Goal: Information Seeking & Learning: Learn about a topic

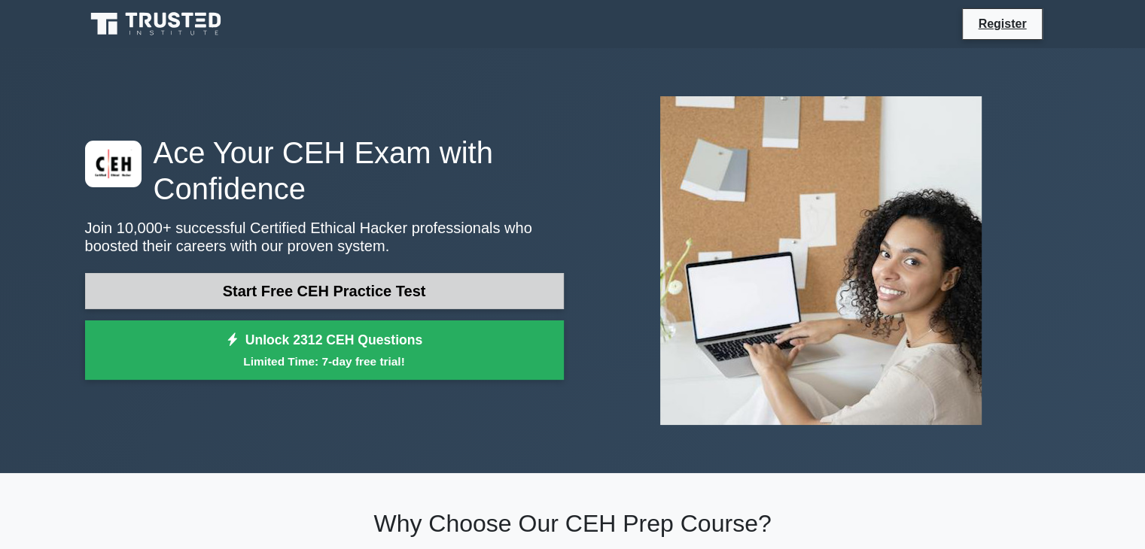
click at [363, 291] on link "Start Free CEH Practice Test" at bounding box center [324, 291] width 479 height 36
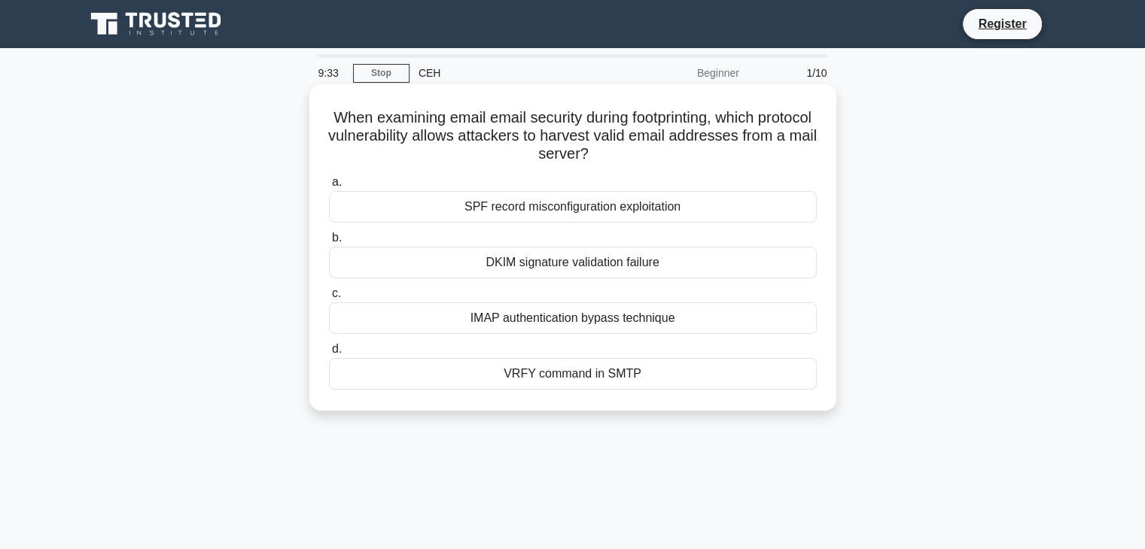
click at [627, 320] on div "IMAP authentication bypass technique" at bounding box center [573, 319] width 488 height 32
click at [329, 299] on input "c. IMAP authentication bypass technique" at bounding box center [329, 294] width 0 height 10
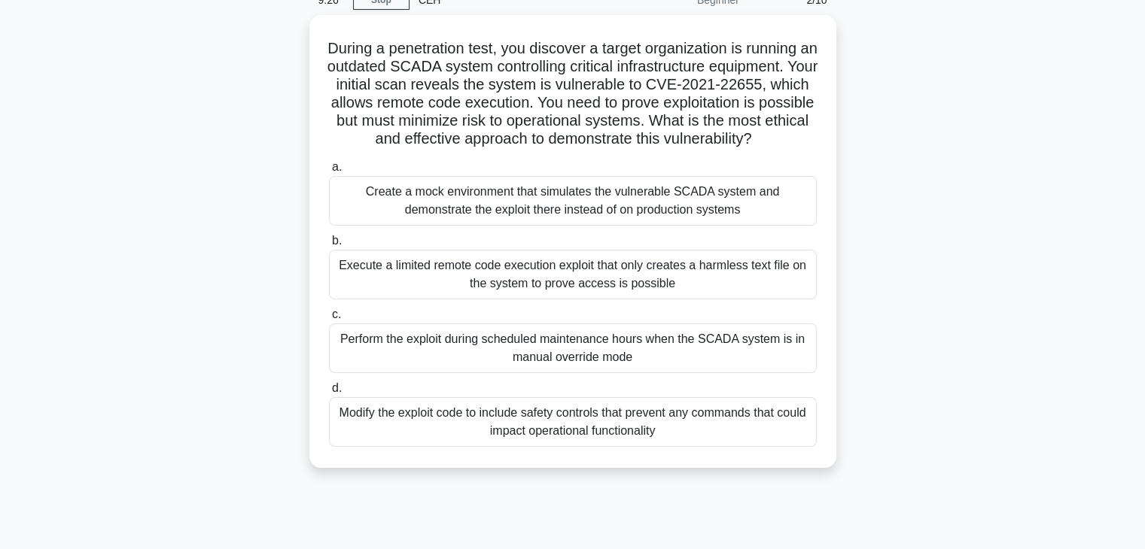
scroll to position [75, 0]
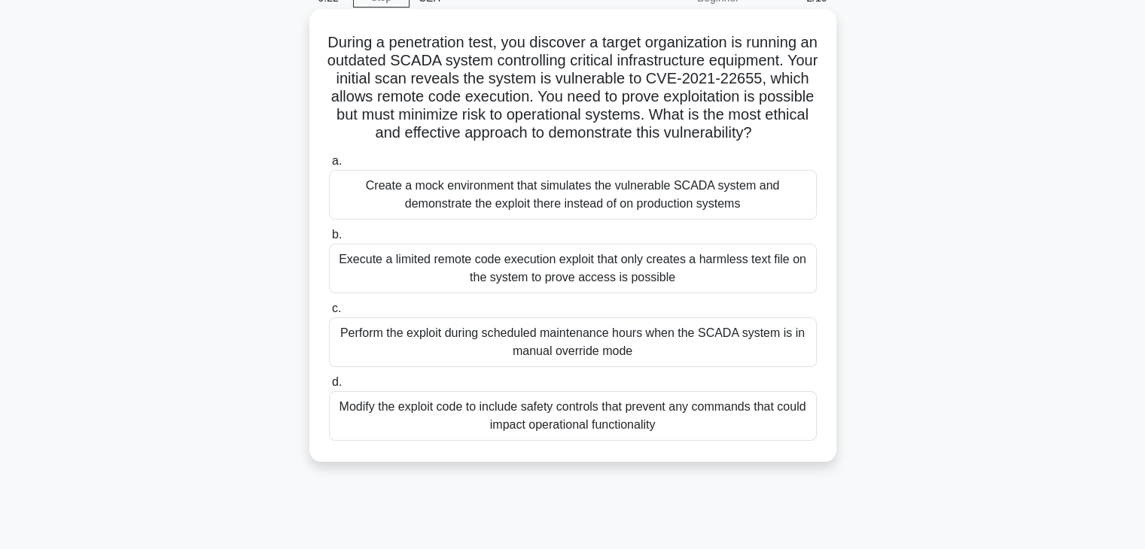
click at [634, 294] on div "Execute a limited remote code execution exploit that only creates a harmless te…" at bounding box center [573, 269] width 488 height 50
click at [329, 240] on input "b. Execute a limited remote code execution exploit that only creates a harmless…" at bounding box center [329, 235] width 0 height 10
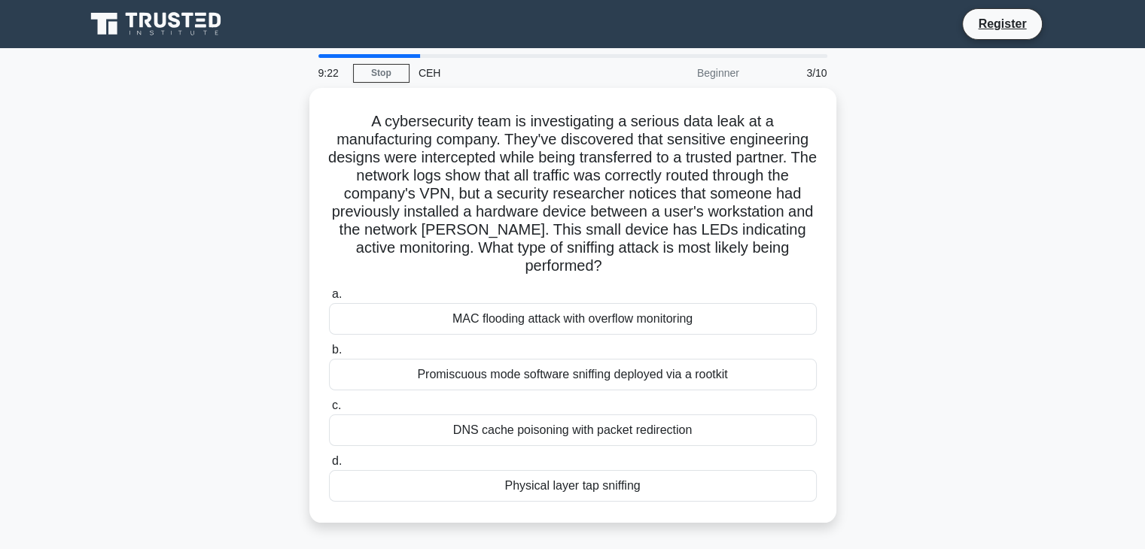
scroll to position [0, 0]
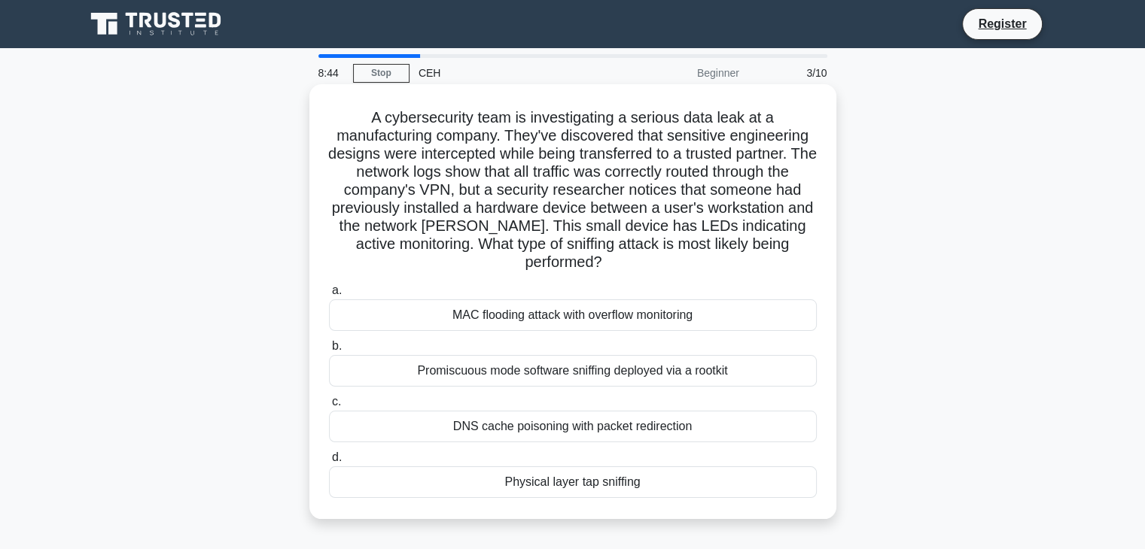
click at [631, 430] on div "DNS cache poisoning with packet redirection" at bounding box center [573, 427] width 488 height 32
click at [329, 407] on input "c. DNS cache poisoning with packet redirection" at bounding box center [329, 402] width 0 height 10
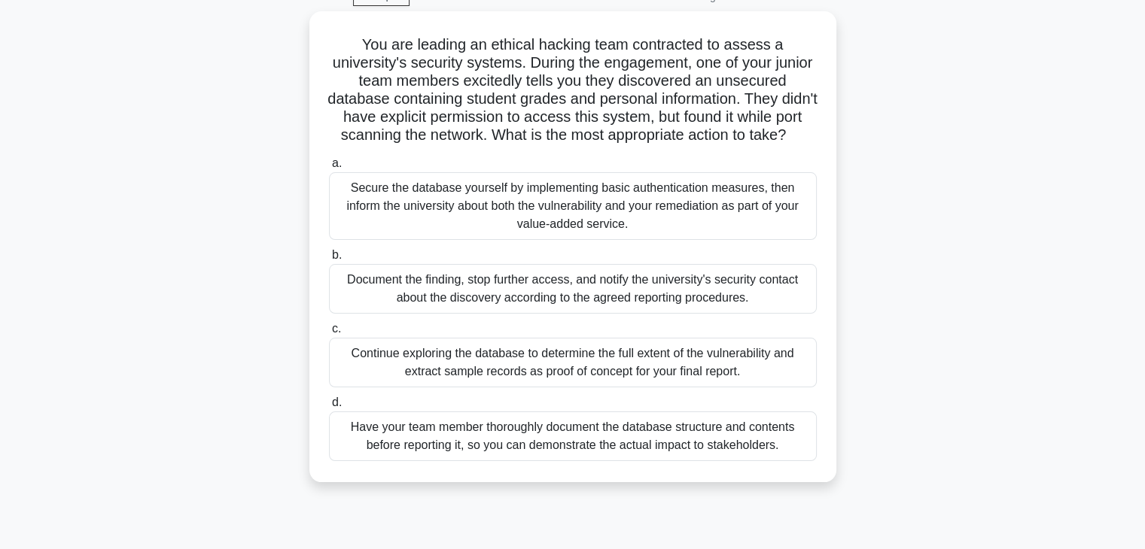
scroll to position [75, 0]
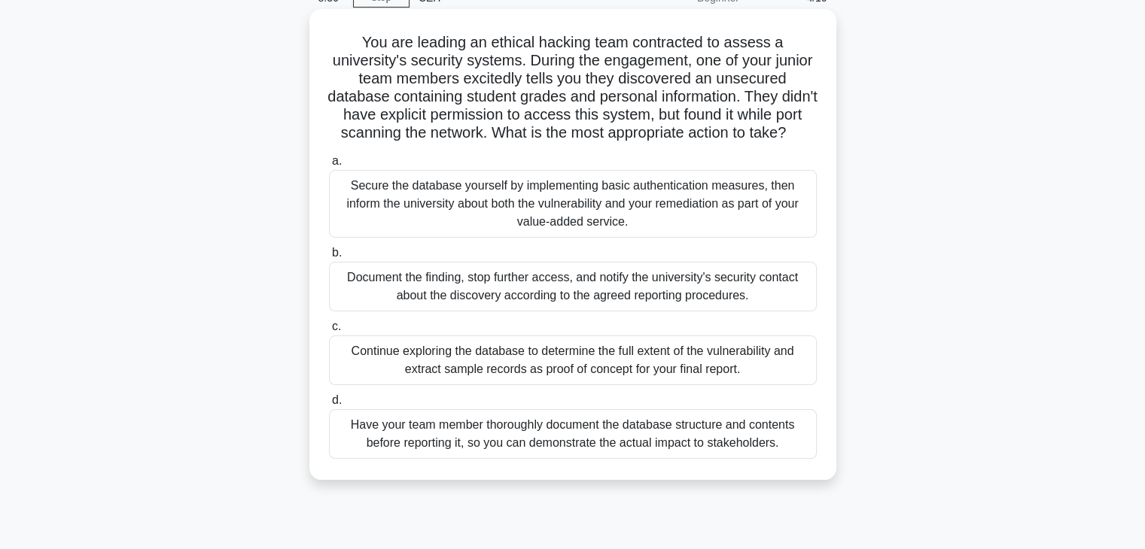
click at [461, 232] on div "Secure the database yourself by implementing basic authentication measures, the…" at bounding box center [573, 204] width 488 height 68
click at [329, 166] on input "a. Secure the database yourself by implementing basic authentication measures, …" at bounding box center [329, 162] width 0 height 10
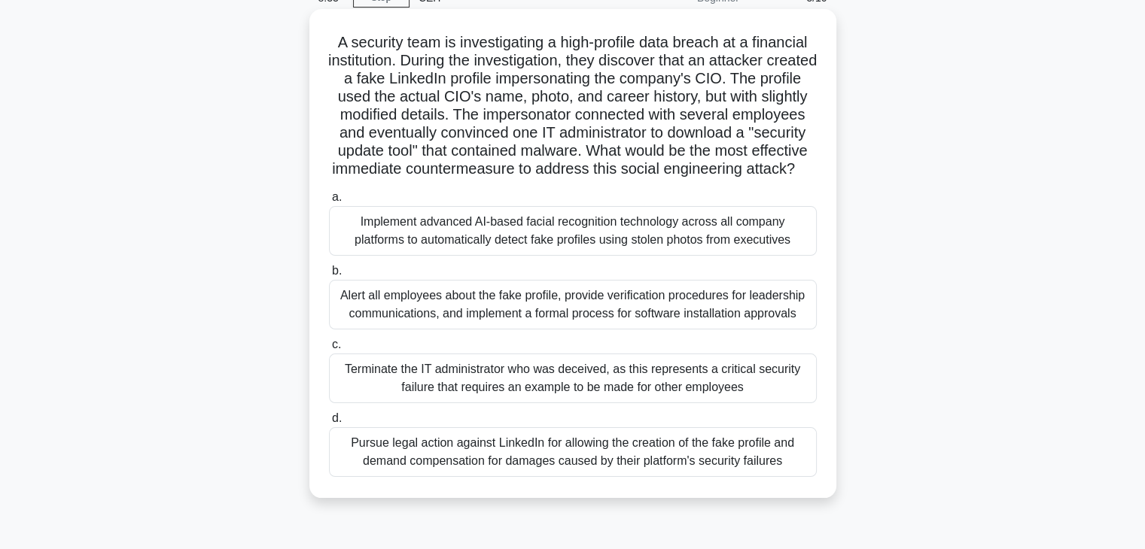
click at [522, 403] on div "Terminate the IT administrator who was deceived, as this represents a critical …" at bounding box center [573, 379] width 488 height 50
click at [329, 350] on input "c. Terminate the IT administrator who was deceived, as this represents a critic…" at bounding box center [329, 345] width 0 height 10
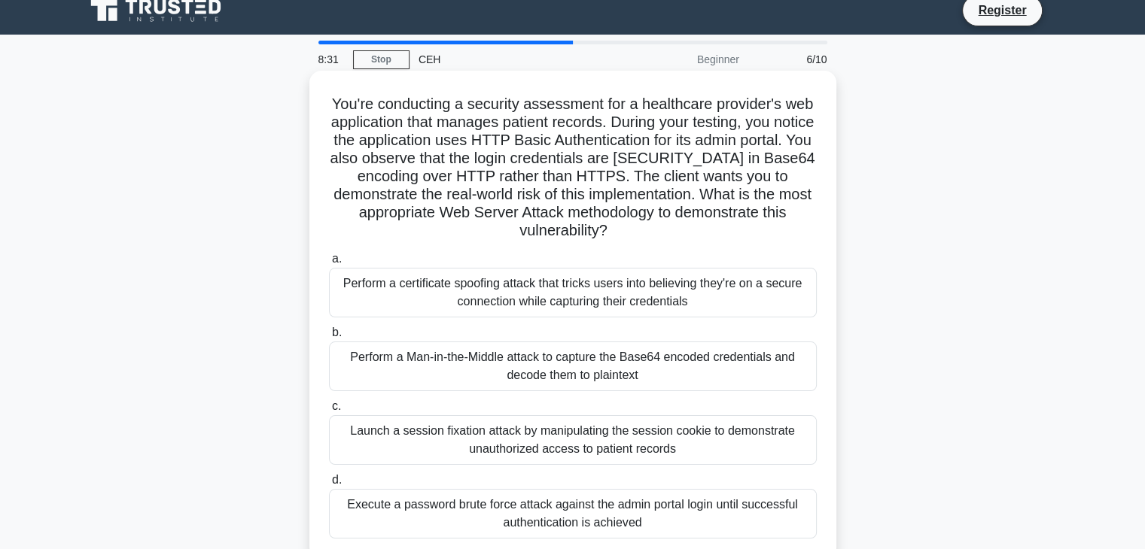
scroll to position [0, 0]
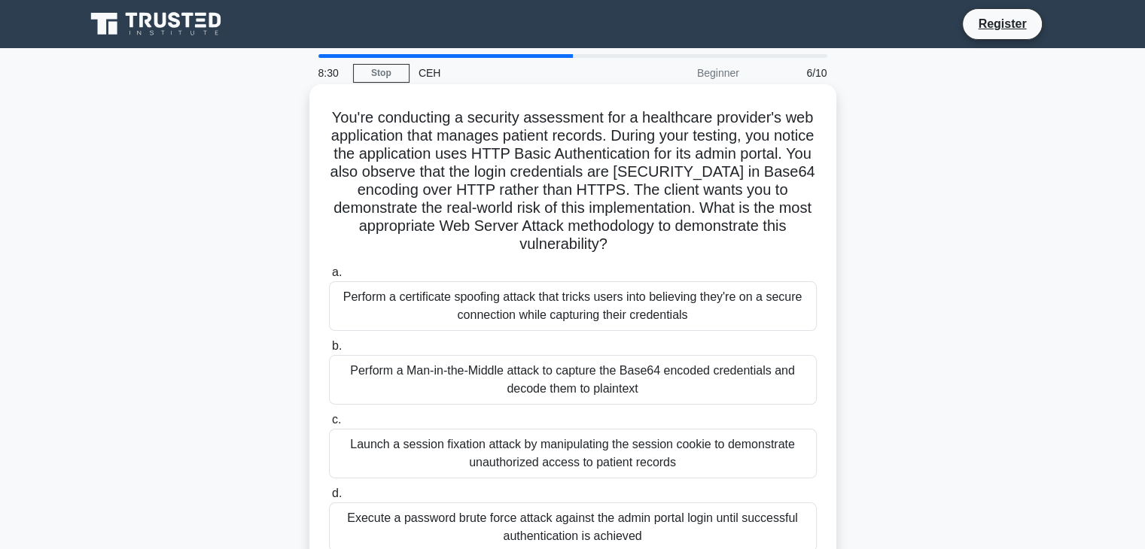
click at [543, 373] on div "Perform a Man-in-the-Middle attack to capture the Base64 encoded credentials an…" at bounding box center [573, 380] width 488 height 50
click at [329, 351] on input "b. Perform a Man-in-the-Middle attack to capture the Base64 encoded credentials…" at bounding box center [329, 347] width 0 height 10
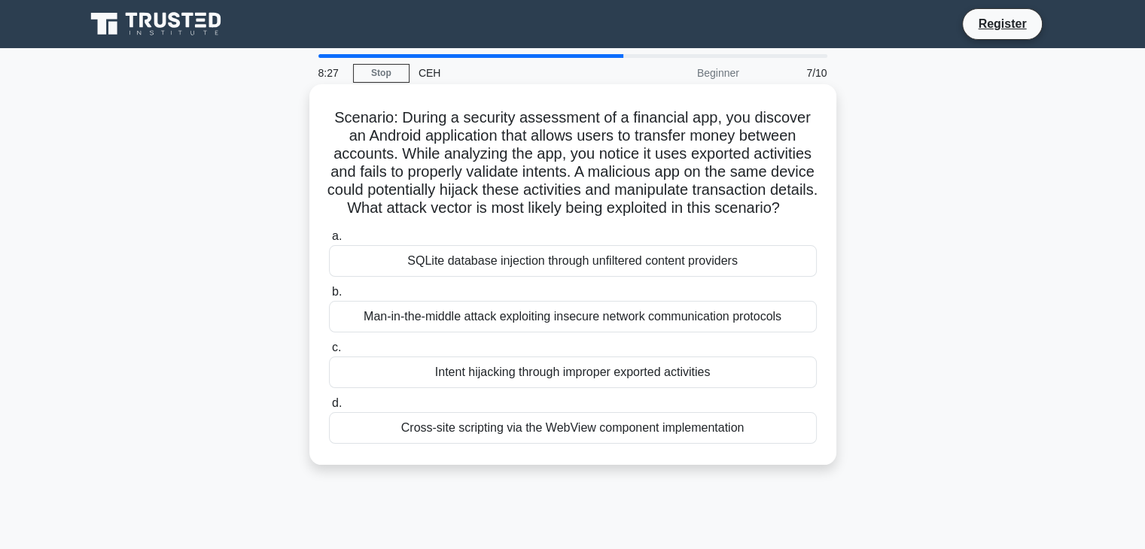
click at [532, 277] on div "SQLite database injection through unfiltered content providers" at bounding box center [573, 261] width 488 height 32
click at [329, 242] on input "a. SQLite database injection through unfiltered content providers" at bounding box center [329, 237] width 0 height 10
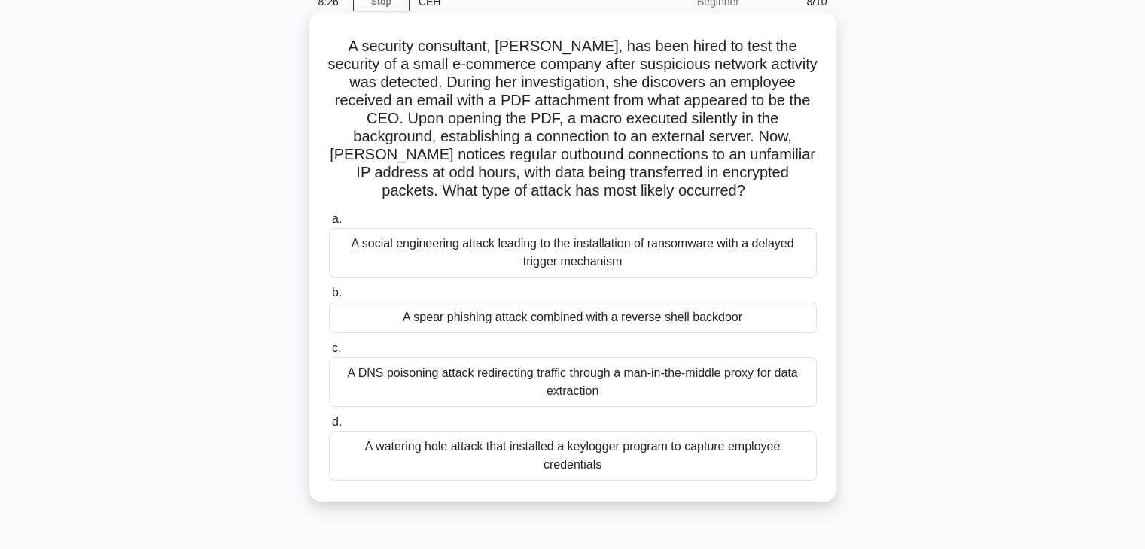
scroll to position [75, 0]
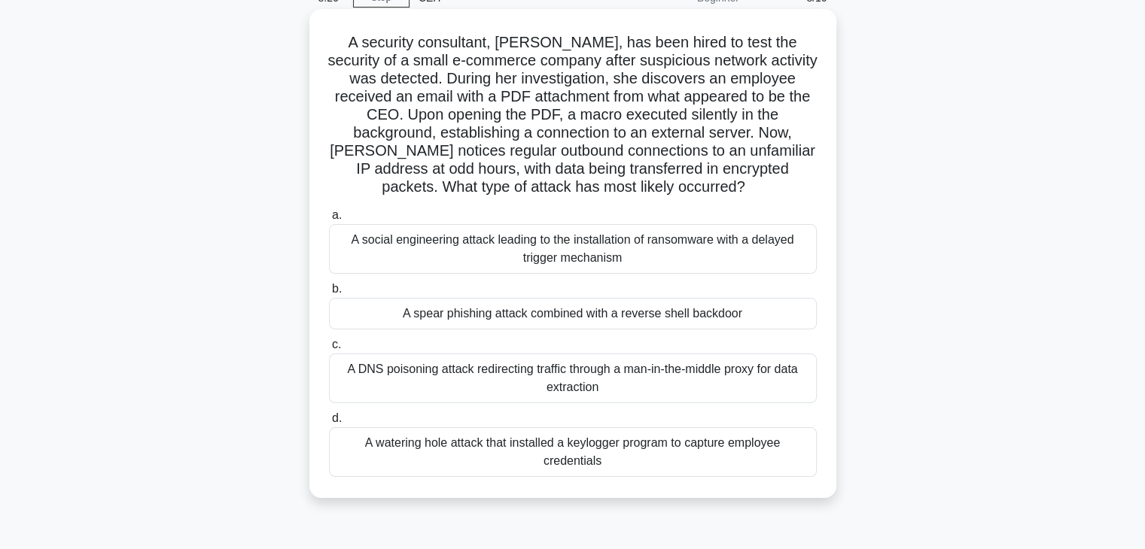
click at [598, 458] on div "A watering hole attack that installed a keylogger program to capture employee c…" at bounding box center [573, 452] width 488 height 50
click at [329, 424] on input "d. A watering hole attack that installed a keylogger program to capture employe…" at bounding box center [329, 419] width 0 height 10
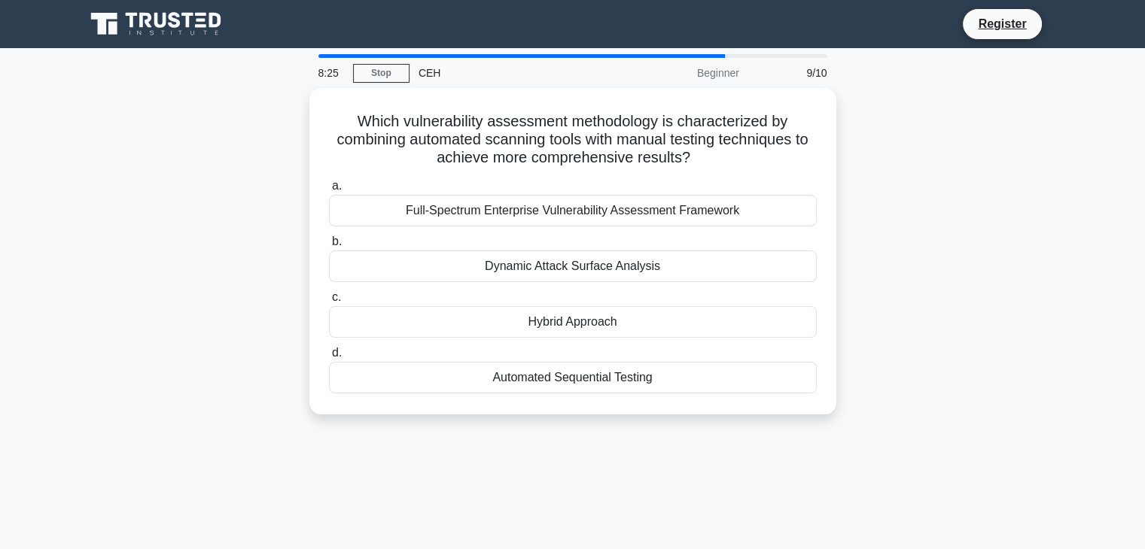
scroll to position [0, 0]
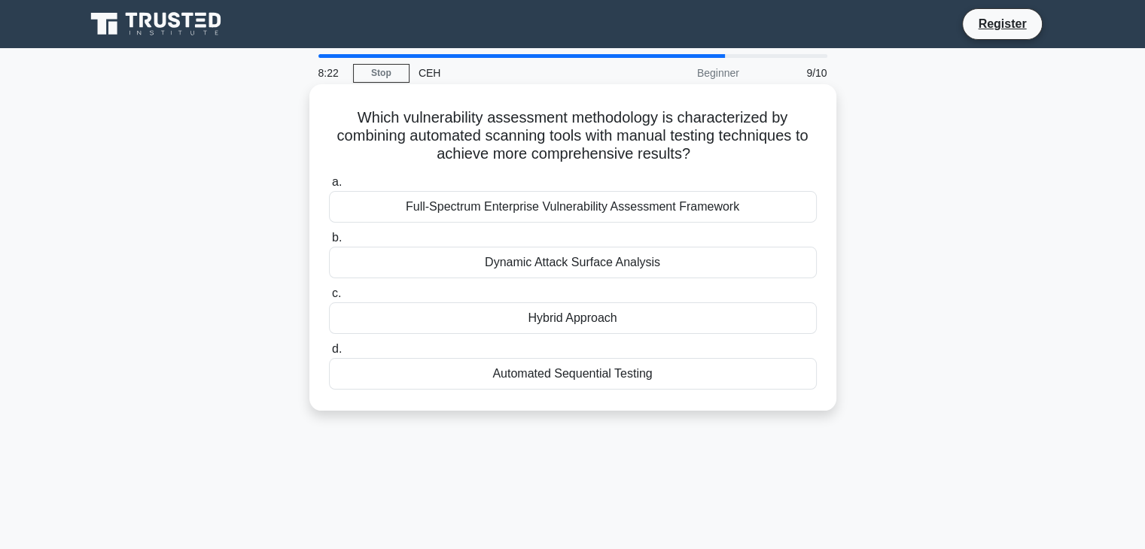
click at [602, 266] on div "Dynamic Attack Surface Analysis" at bounding box center [573, 263] width 488 height 32
click at [329, 243] on input "b. Dynamic Attack Surface Analysis" at bounding box center [329, 238] width 0 height 10
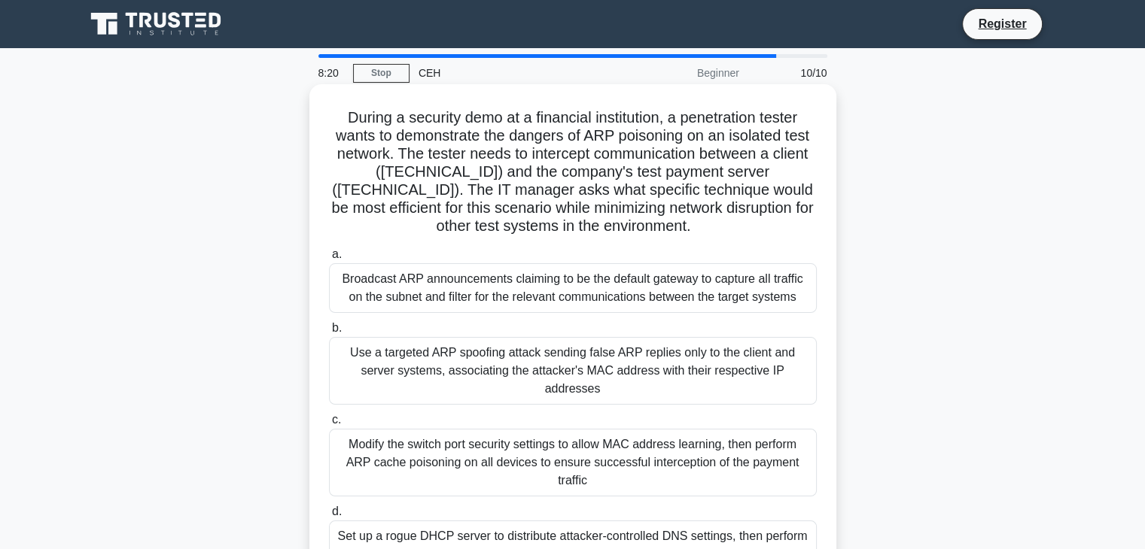
click at [593, 307] on div "Broadcast ARP announcements claiming to be the default gateway to capture all t…" at bounding box center [573, 288] width 488 height 50
click at [329, 260] on input "a. Broadcast ARP announcements claiming to be the default gateway to capture al…" at bounding box center [329, 255] width 0 height 10
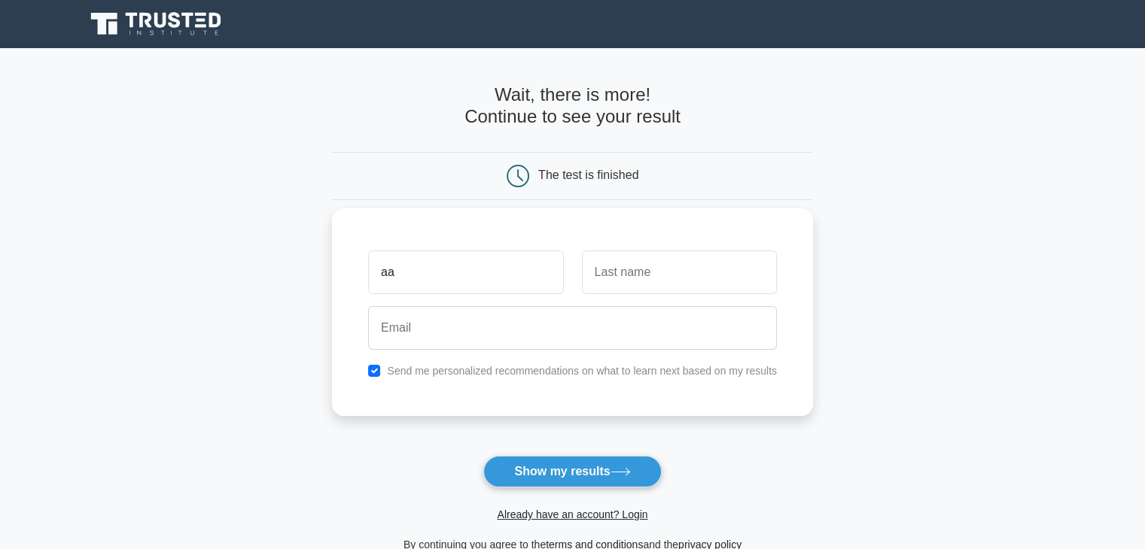
type input "aa"
click at [615, 266] on input "text" at bounding box center [679, 273] width 195 height 44
type input "bb"
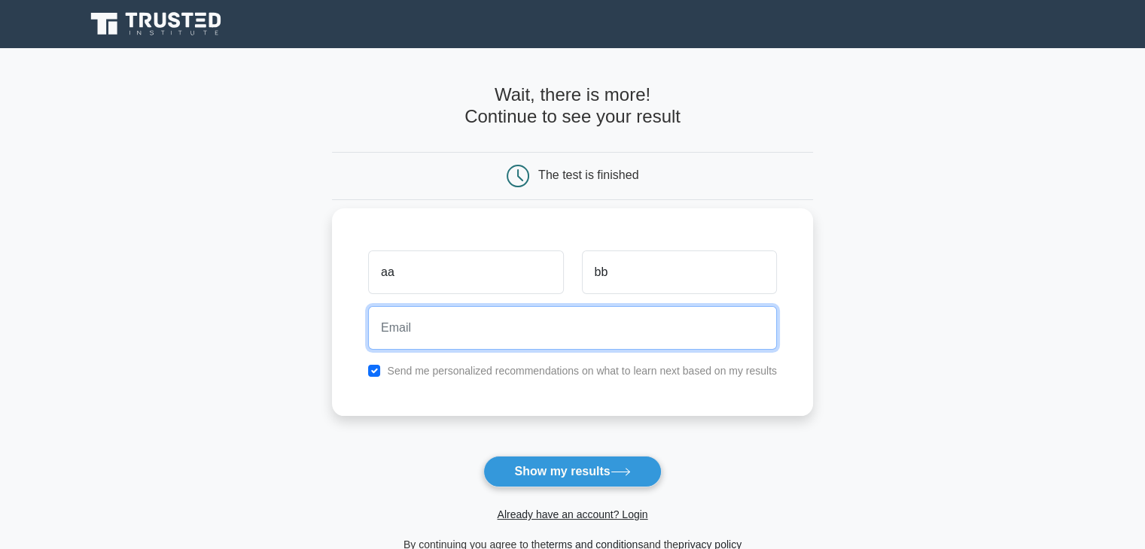
click at [597, 339] on input "email" at bounding box center [572, 328] width 409 height 44
type input "atom@gmail.com"
click at [483, 456] on button "Show my results" at bounding box center [572, 472] width 178 height 32
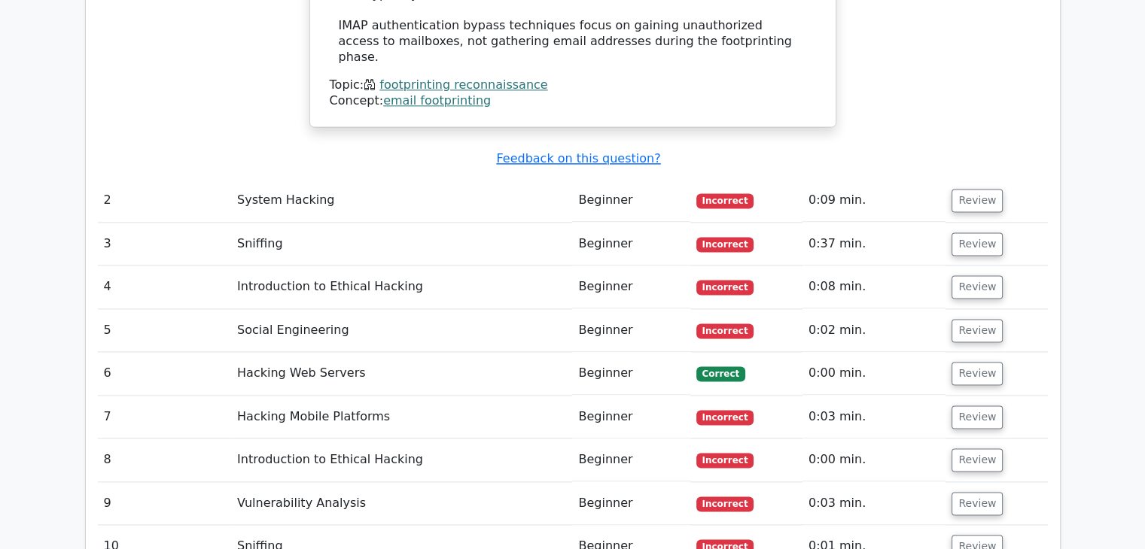
scroll to position [2032, 0]
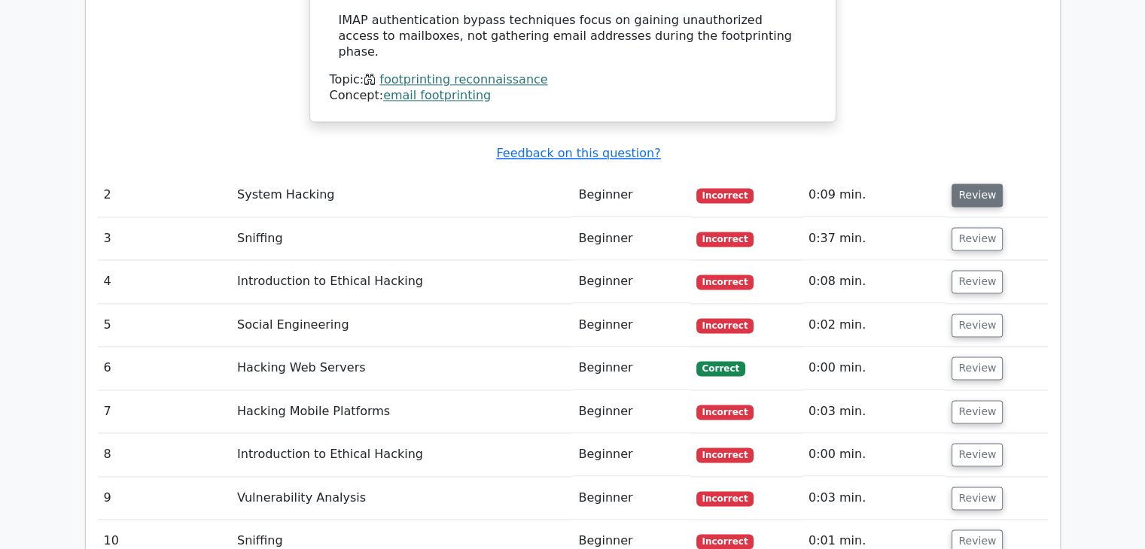
click at [969, 184] on button "Review" at bounding box center [976, 195] width 51 height 23
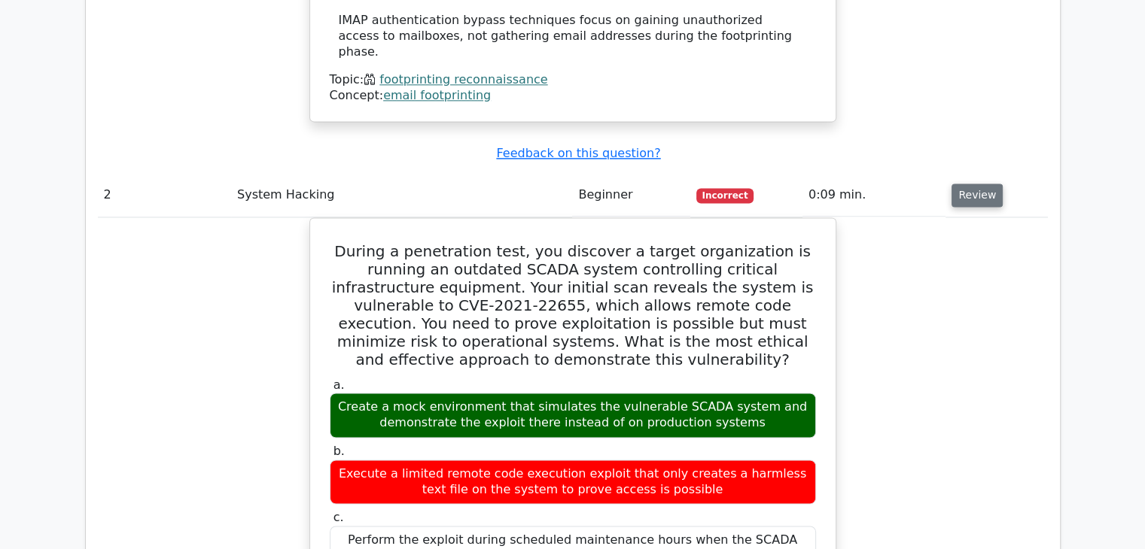
click at [979, 184] on button "Review" at bounding box center [976, 195] width 51 height 23
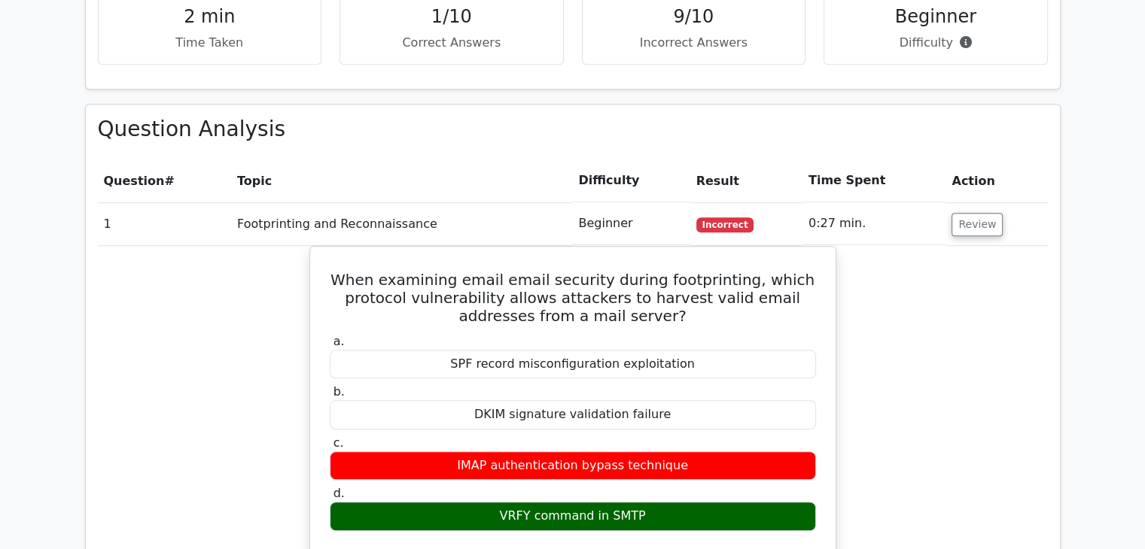
scroll to position [1129, 0]
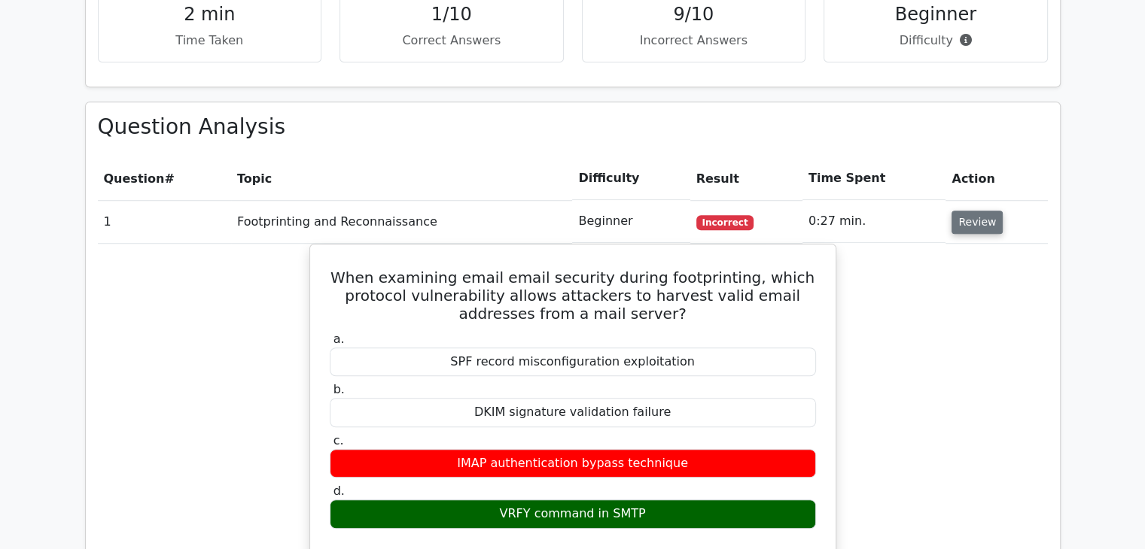
click at [960, 211] on button "Review" at bounding box center [976, 222] width 51 height 23
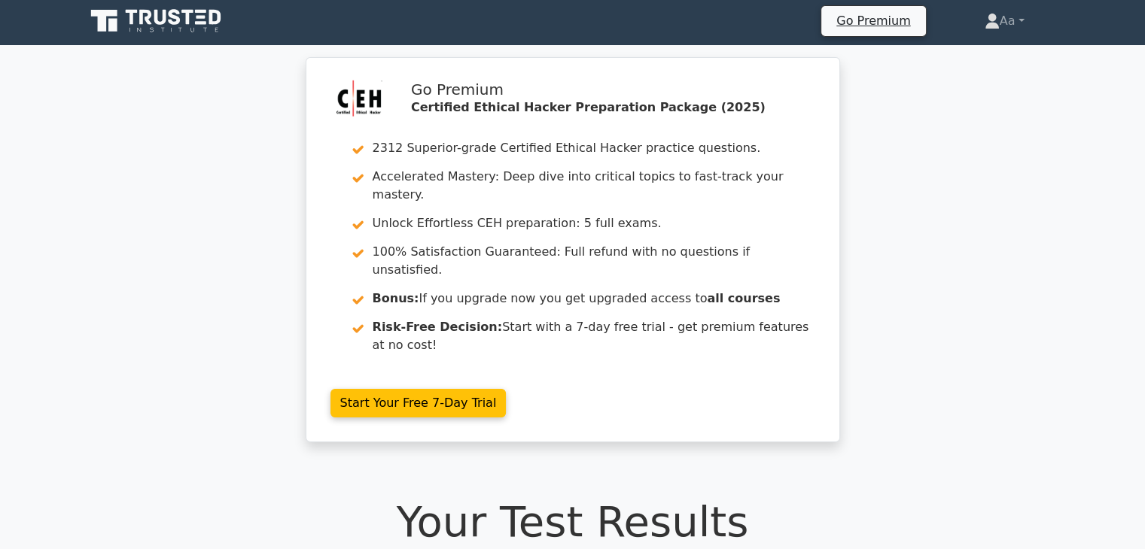
scroll to position [0, 0]
